Goal: Information Seeking & Learning: Learn about a topic

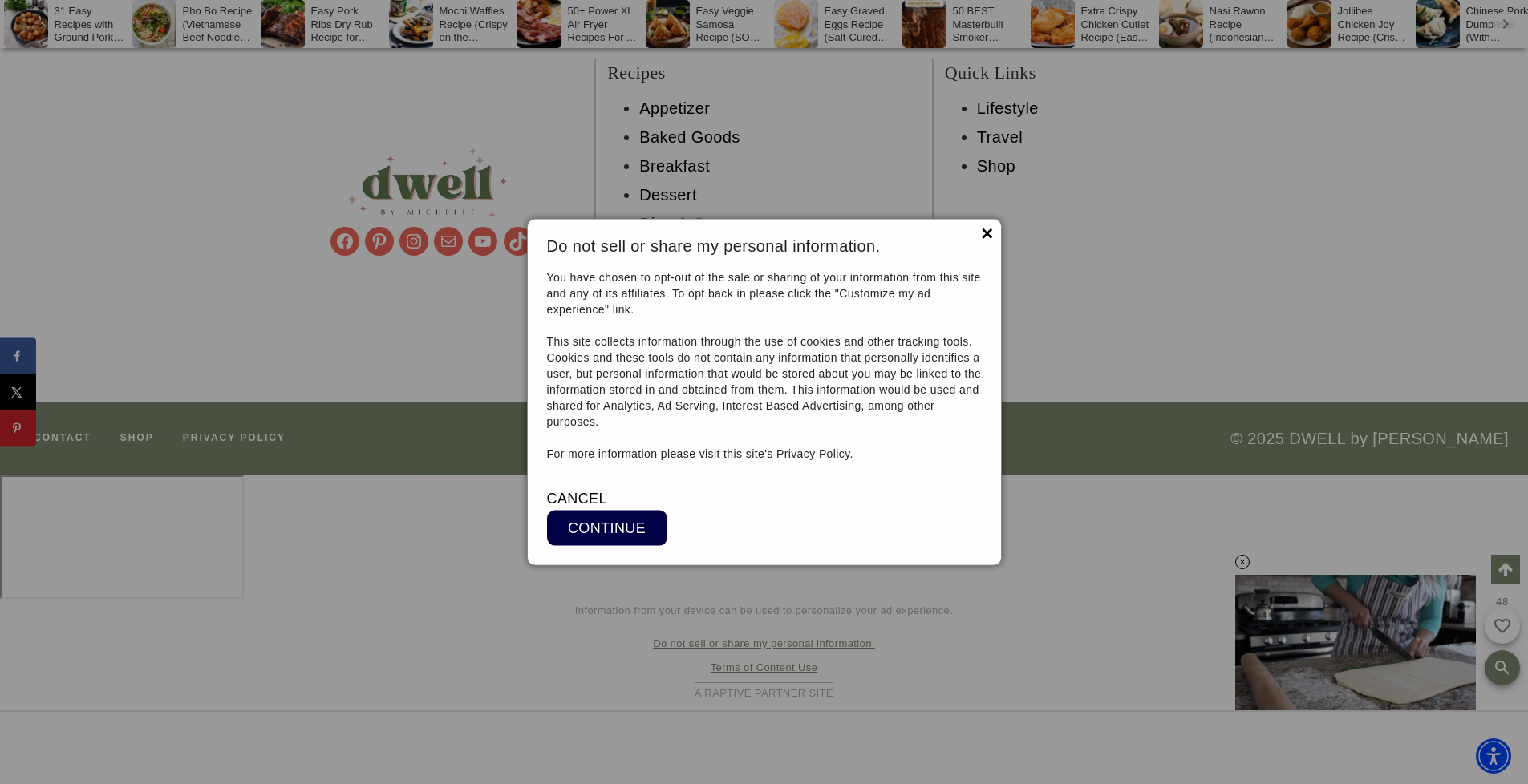
scroll to position [17686, 0]
